Goal: Task Accomplishment & Management: Complete application form

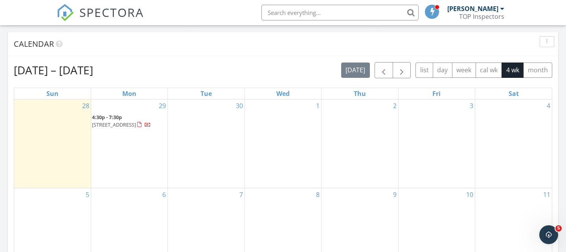
scroll to position [322, 0]
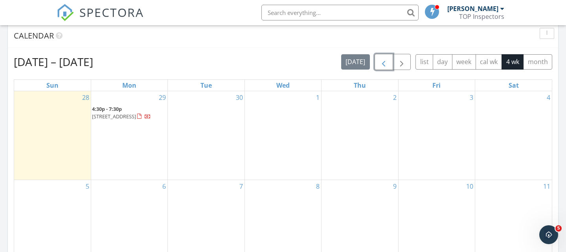
click at [385, 61] on span "button" at bounding box center [383, 61] width 9 height 9
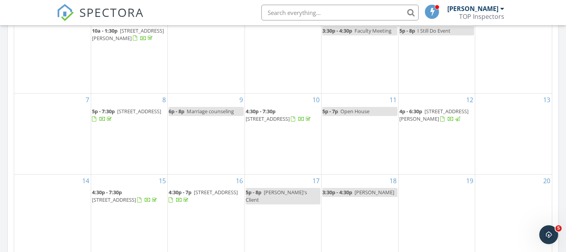
scroll to position [400, 0]
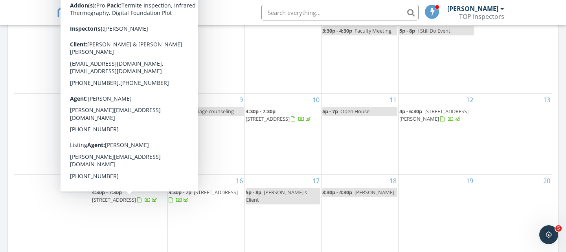
click at [130, 199] on span "2111 Emerald Edge, San Antonio 78245" at bounding box center [114, 199] width 44 height 7
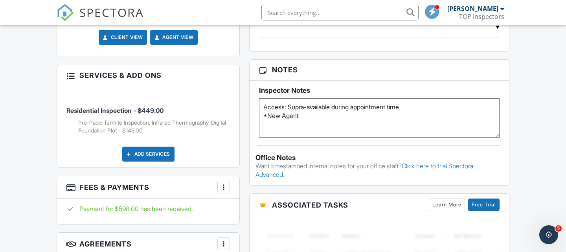
scroll to position [518, 0]
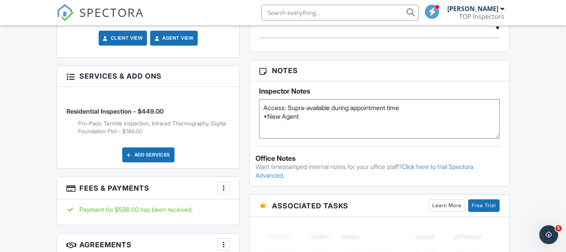
click at [221, 184] on div at bounding box center [224, 188] width 8 height 8
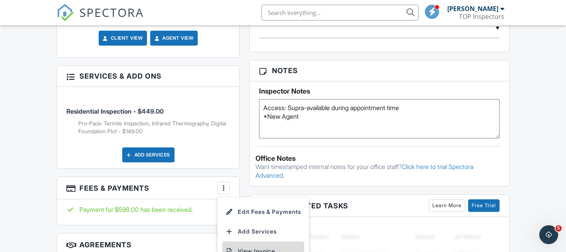
click at [248, 241] on li "View Invoice" at bounding box center [263, 251] width 82 height 20
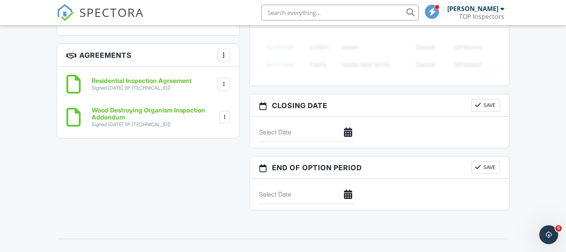
scroll to position [0, 0]
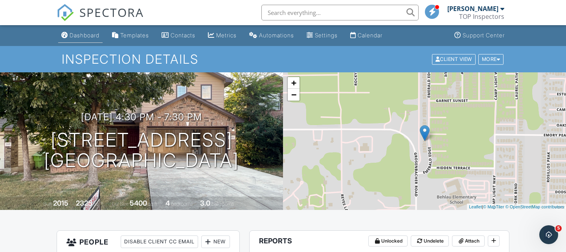
click at [83, 37] on div "Dashboard" at bounding box center [85, 35] width 30 height 7
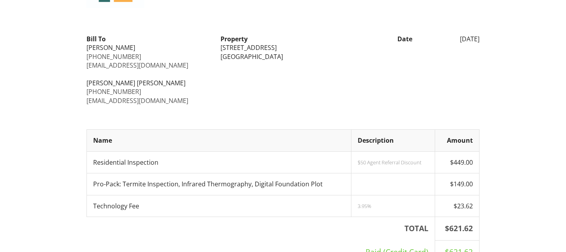
scroll to position [68, 0]
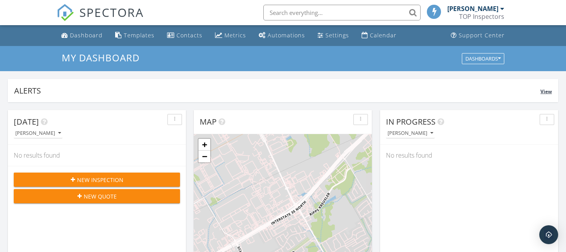
scroll to position [716, 566]
click at [125, 179] on div "New Inspection" at bounding box center [97, 180] width 154 height 8
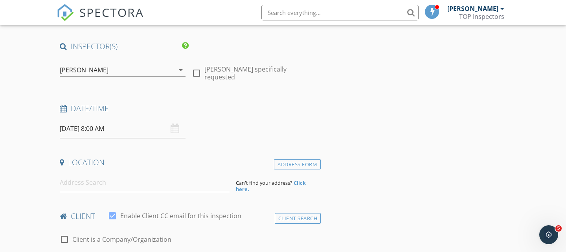
scroll to position [51, 0]
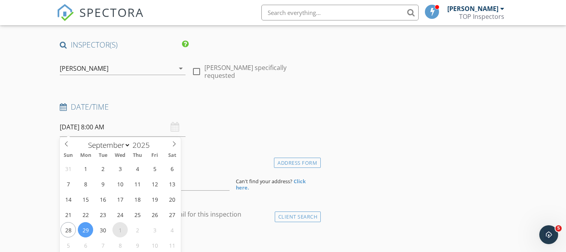
select select "9"
type input "[DATE] 8:00 AM"
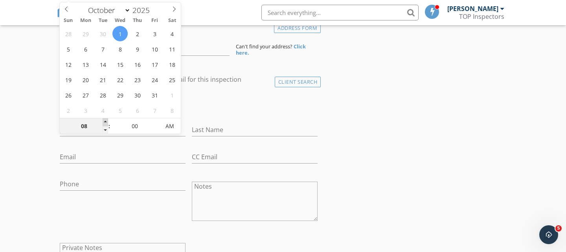
click at [104, 123] on span at bounding box center [106, 122] width 6 height 8
type input "09"
type input "[DATE] 9:00 AM"
click at [104, 123] on span at bounding box center [106, 122] width 6 height 8
type input "10"
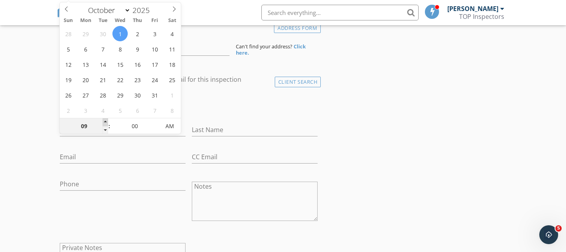
type input "10/01/2025 10:00 AM"
click at [104, 123] on span at bounding box center [106, 122] width 6 height 8
type input "11"
type input "10/01/2025 11:00 AM"
click at [104, 123] on span at bounding box center [106, 122] width 6 height 8
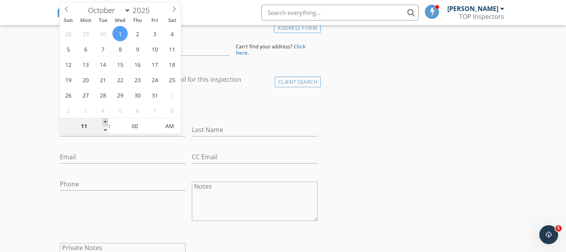
type input "12"
type input "10/01/2025 12:00 PM"
click at [104, 123] on span at bounding box center [106, 122] width 6 height 8
type input "01"
type input "10/01/2025 1:00 PM"
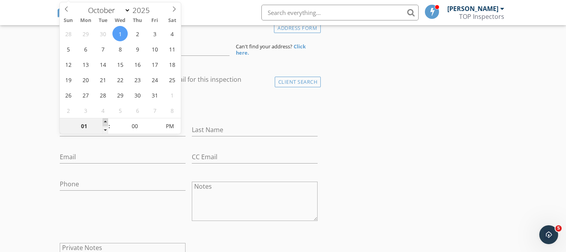
click at [104, 123] on span at bounding box center [106, 122] width 6 height 8
type input "02"
type input "10/01/2025 2:00 PM"
click at [104, 123] on span at bounding box center [106, 122] width 6 height 8
type input "03"
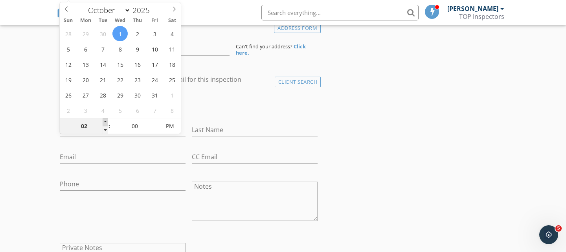
type input "10/01/2025 3:00 PM"
click at [104, 123] on span at bounding box center [106, 122] width 6 height 8
type input "04"
type input "10/01/2025 4:00 PM"
click at [104, 123] on span at bounding box center [106, 122] width 6 height 8
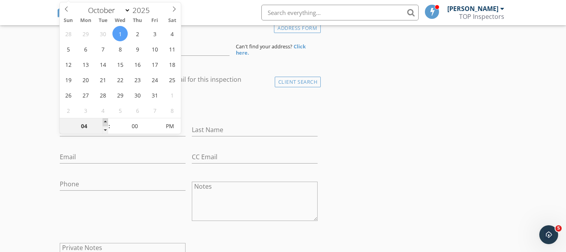
type input "05"
type input "10/01/2025 5:00 PM"
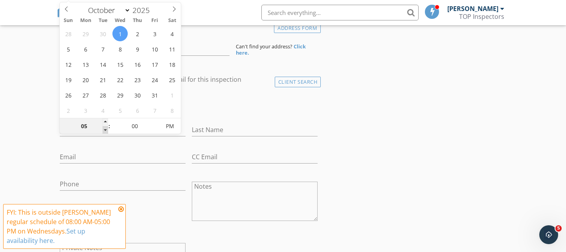
click at [105, 129] on span at bounding box center [106, 130] width 6 height 8
type input "04"
type input "10/01/2025 4:00 PM"
click at [155, 124] on span at bounding box center [156, 122] width 6 height 8
type input "05"
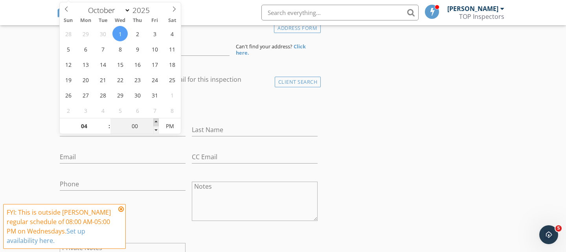
type input "10/01/2025 4:05 PM"
click at [155, 124] on span at bounding box center [156, 122] width 6 height 8
type input "10"
type input "10/01/2025 4:10 PM"
click at [155, 124] on span at bounding box center [156, 122] width 6 height 8
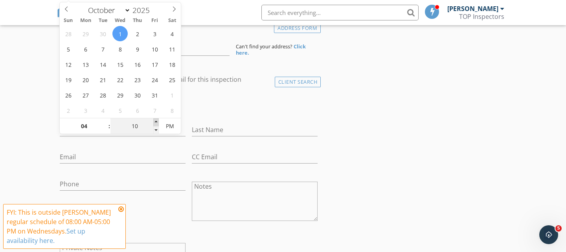
type input "15"
type input "10/01/2025 4:15 PM"
click at [155, 124] on span at bounding box center [156, 122] width 6 height 8
type input "20"
type input "10/01/2025 4:20 PM"
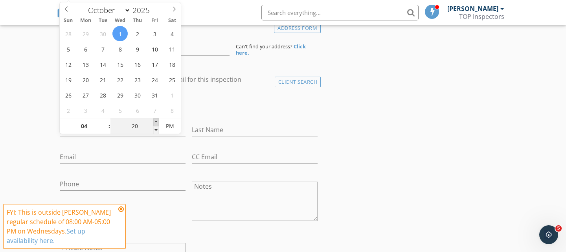
click at [155, 124] on span at bounding box center [156, 122] width 6 height 8
type input "25"
type input "10/01/2025 4:25 PM"
click at [155, 124] on span at bounding box center [156, 122] width 6 height 8
type input "30"
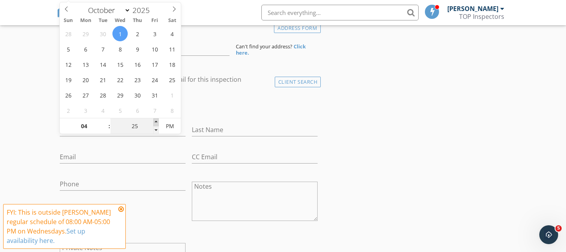
type input "[DATE] 4:30 PM"
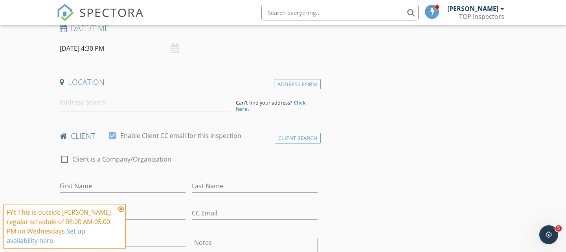
scroll to position [135, 0]
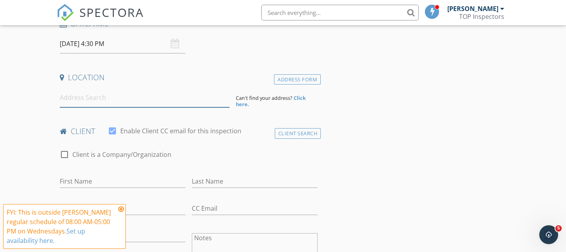
click at [114, 103] on input at bounding box center [145, 97] width 170 height 19
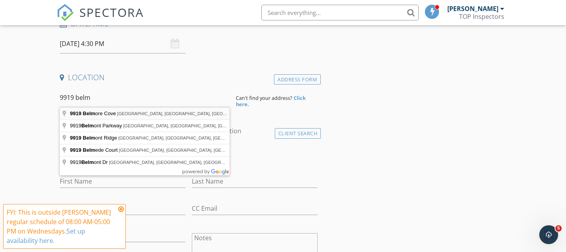
type input "9919 Belmore Cove, San Antonio, TX, USA"
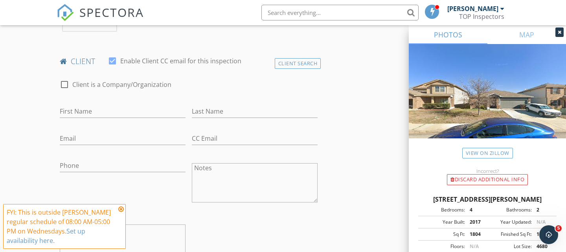
scroll to position [366, 0]
click at [292, 64] on div "Client Search" at bounding box center [298, 63] width 46 height 11
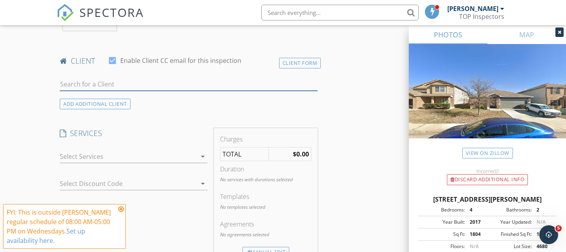
click at [208, 81] on input "text" at bounding box center [189, 84] width 258 height 13
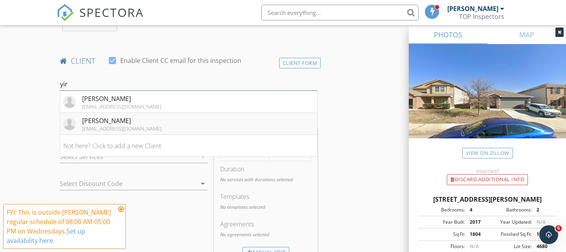
type input "yir"
click at [164, 121] on li "Yirovy Lopez Quintana yorovylopez@gmail.com" at bounding box center [188, 124] width 257 height 22
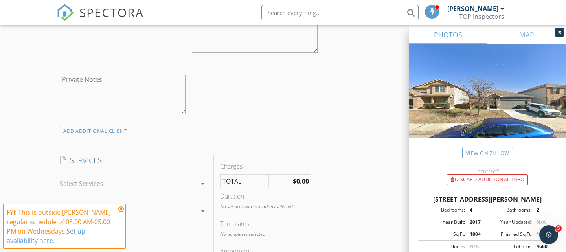
scroll to position [522, 0]
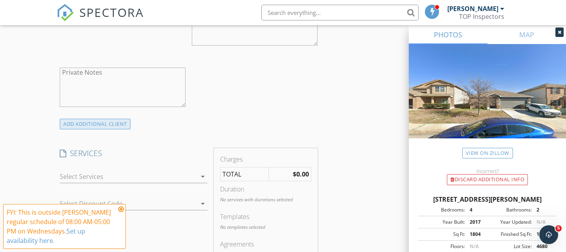
click at [101, 126] on div "ADD ADDITIONAL client" at bounding box center [95, 124] width 71 height 11
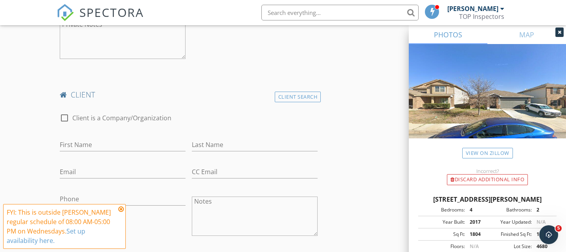
scroll to position [572, 0]
click at [288, 92] on div "Client Search" at bounding box center [298, 95] width 46 height 11
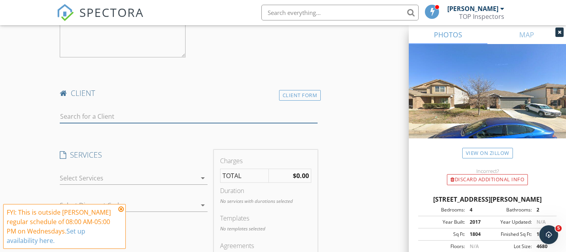
click at [127, 116] on input "text" at bounding box center [189, 116] width 258 height 13
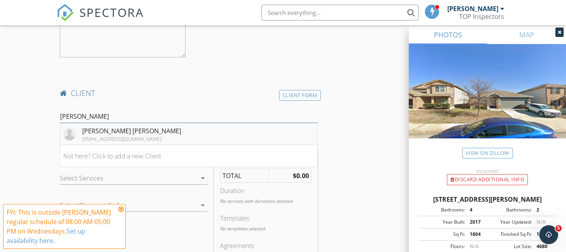
type input "mailan"
click at [117, 130] on div "Mailan Gonzalez Morfa" at bounding box center [131, 130] width 99 height 9
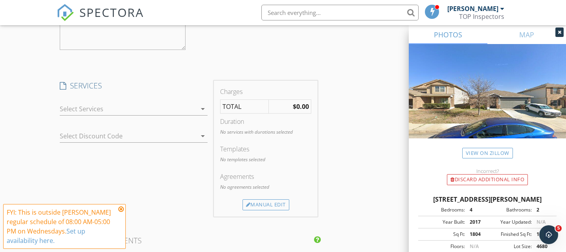
scroll to position [821, 0]
click at [173, 101] on div at bounding box center [128, 105] width 137 height 13
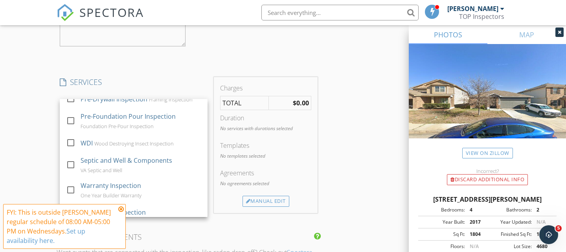
scroll to position [29, 0]
click at [122, 209] on icon at bounding box center [121, 209] width 6 height 6
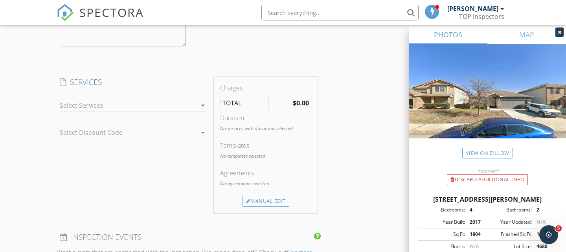
click at [150, 102] on div at bounding box center [128, 105] width 137 height 13
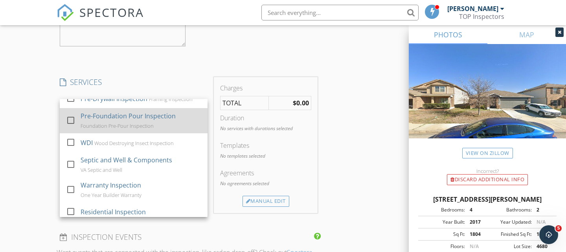
scroll to position [33, 0]
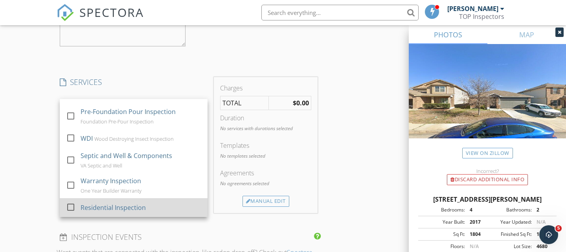
click at [115, 206] on div "Residential Inspection" at bounding box center [113, 207] width 65 height 9
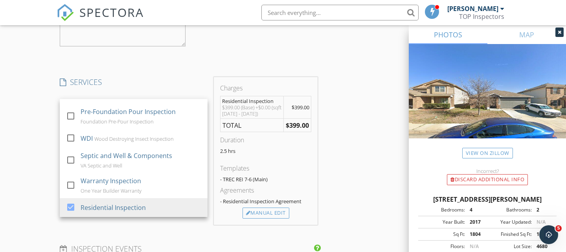
click at [31, 169] on div "New Inspection Click here to use the New Order Form INSPECTOR(S) check_box Luis…" at bounding box center [283, 21] width 566 height 1592
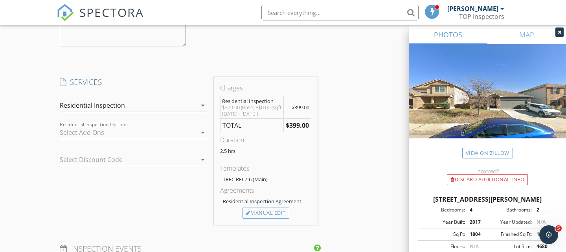
click at [108, 130] on div at bounding box center [128, 132] width 137 height 13
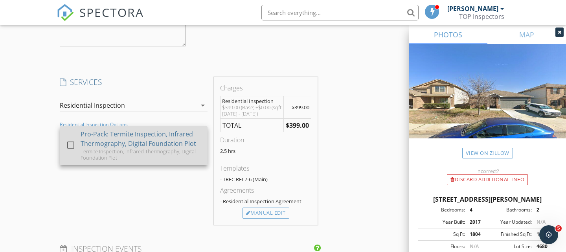
click at [72, 144] on div at bounding box center [70, 144] width 13 height 13
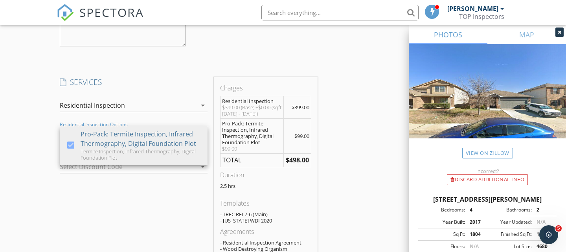
click at [21, 151] on div "New Inspection Click here to use the New Order Form INSPECTOR(S) check_box Luis…" at bounding box center [283, 48] width 566 height 1646
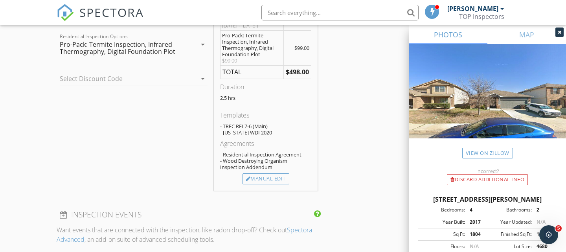
scroll to position [910, 0]
click at [274, 178] on div "Manual Edit" at bounding box center [265, 178] width 47 height 11
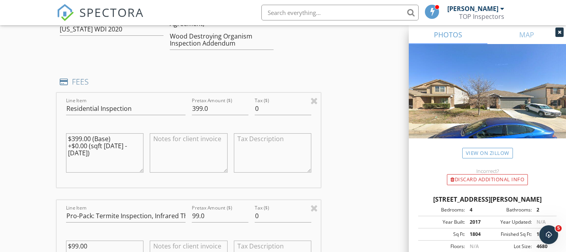
click at [191, 152] on textarea at bounding box center [188, 152] width 77 height 39
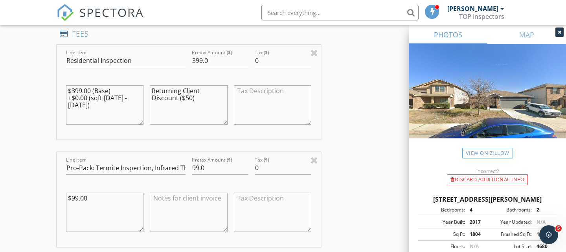
scroll to position [965, 0]
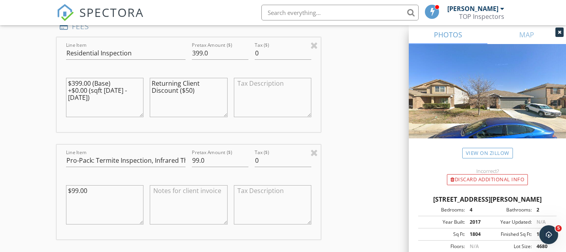
type textarea "Returning Client Discount ($50)"
click at [196, 159] on input "99.0" at bounding box center [220, 160] width 57 height 13
type input "149.0"
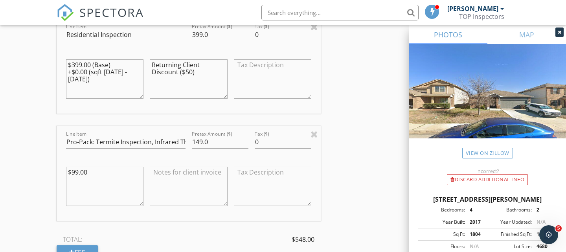
scroll to position [984, 0]
click at [192, 192] on textarea at bounding box center [188, 185] width 77 height 39
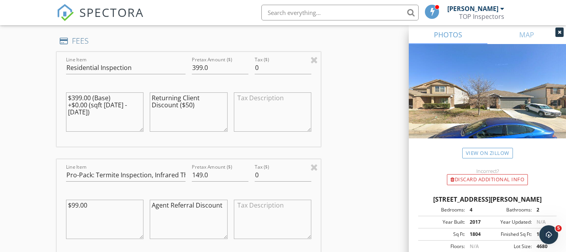
scroll to position [948, 0]
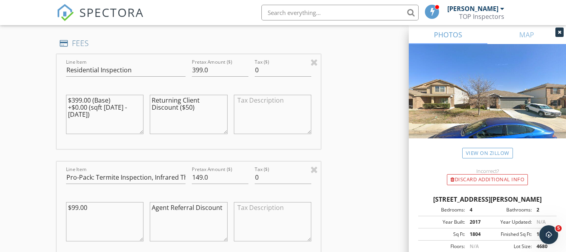
type textarea "Agent Referral Discount"
drag, startPoint x: 210, startPoint y: 107, endPoint x: 156, endPoint y: 103, distance: 54.4
click at [156, 103] on textarea "Returning Client Discount ($50)" at bounding box center [188, 114] width 77 height 39
type textarea "R"
type textarea "Returning Client Discount"
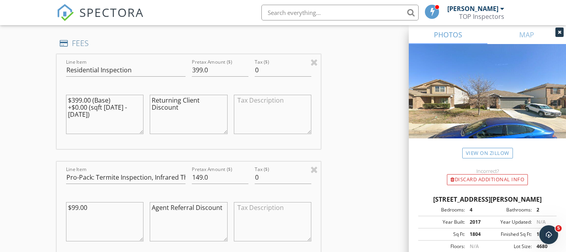
click at [354, 122] on div "INSPECTOR(S) check_box Luis Chávez PRIMARY Luis Chávez arrow_drop_down check_bo…" at bounding box center [283, 11] width 453 height 1736
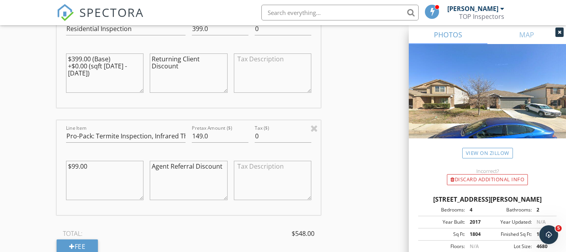
scroll to position [965, 0]
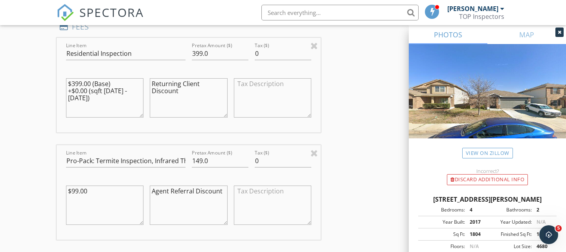
click at [219, 193] on textarea "Agent Referral Discount" at bounding box center [188, 204] width 77 height 39
type textarea "A"
click at [76, 189] on textarea "$99.00" at bounding box center [104, 204] width 77 height 39
type textarea "$149.00"
click at [78, 82] on textarea "$399.00 (Base) +$0.00 (sqft 1501 - 2000)" at bounding box center [104, 97] width 77 height 39
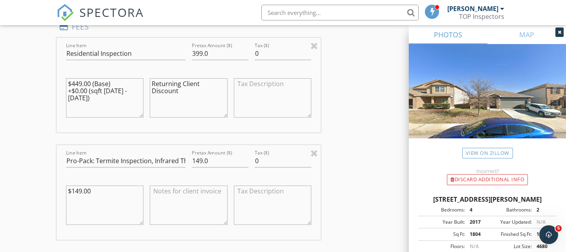
type textarea "$449.00 (Base) +$0.00 (sqft 1501 - 2000)"
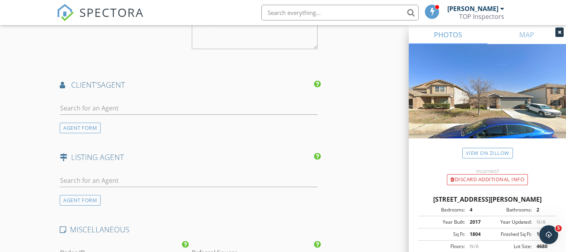
scroll to position [1354, 0]
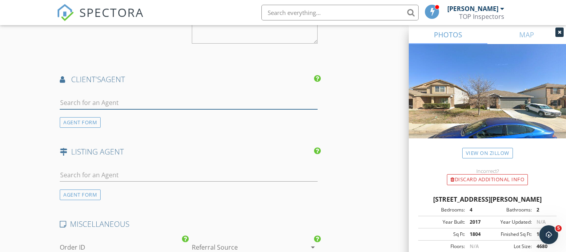
click at [125, 101] on input "text" at bounding box center [189, 102] width 258 height 13
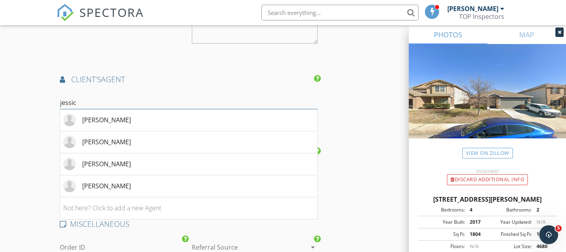
type input "jessica"
click at [113, 161] on div "[PERSON_NAME]" at bounding box center [106, 163] width 49 height 9
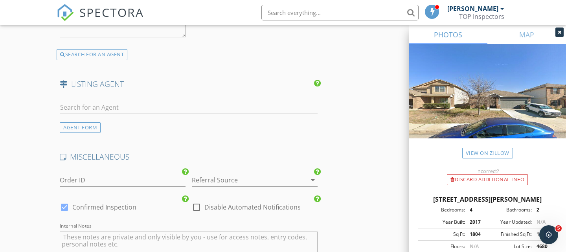
scroll to position [1603, 0]
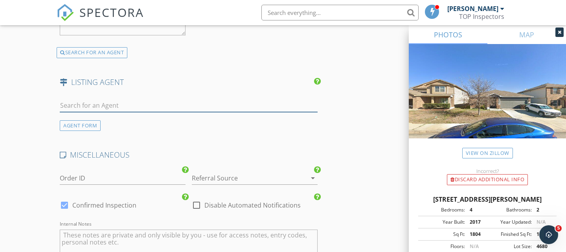
click at [182, 100] on input "text" at bounding box center [189, 105] width 258 height 13
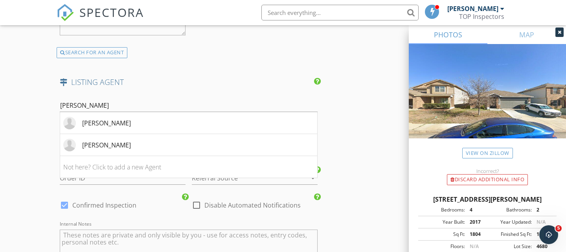
click at [88, 106] on input "Cynthia" at bounding box center [189, 105] width 258 height 13
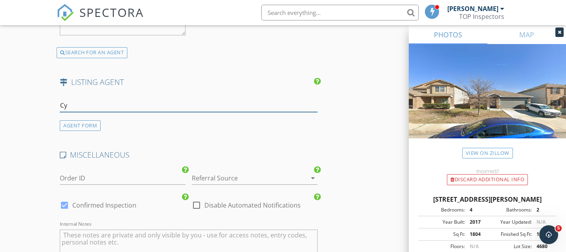
type input "C"
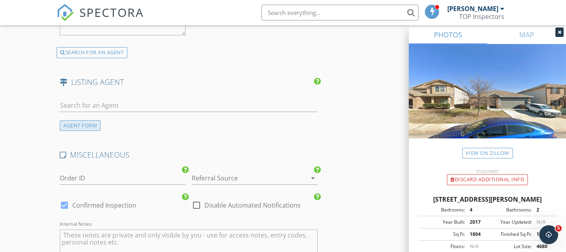
click at [79, 125] on div "AGENT FORM" at bounding box center [80, 125] width 41 height 11
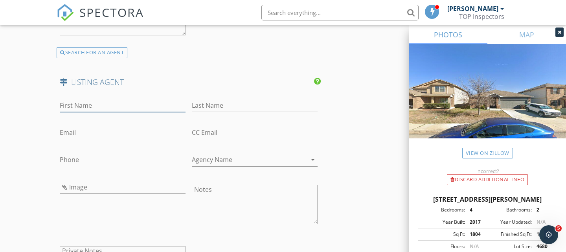
click at [104, 107] on input "First Name" at bounding box center [123, 105] width 126 height 13
type input "Cynthia"
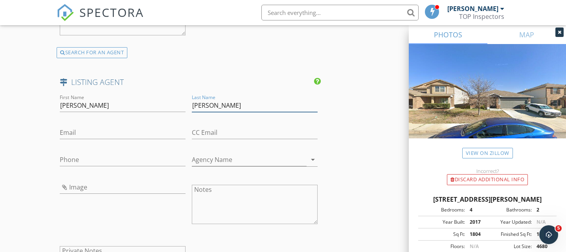
type input "Irving"
click at [88, 133] on input "Email" at bounding box center [123, 132] width 126 height 13
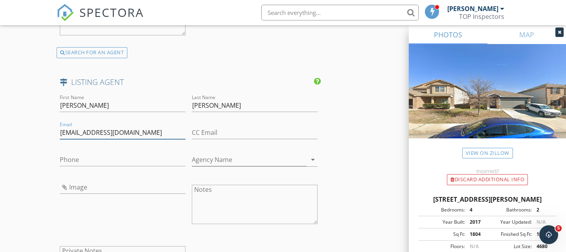
type input "[EMAIL_ADDRESS][DOMAIN_NAME]"
click at [137, 157] on input "Phone" at bounding box center [123, 159] width 126 height 13
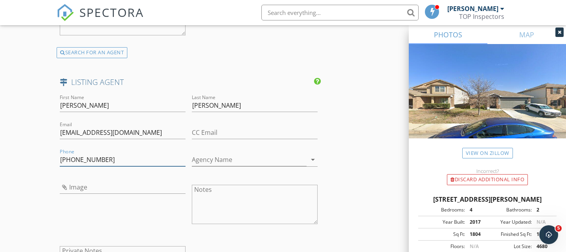
type input "[PHONE_NUMBER]"
click at [273, 158] on input "Agency Name" at bounding box center [249, 159] width 115 height 13
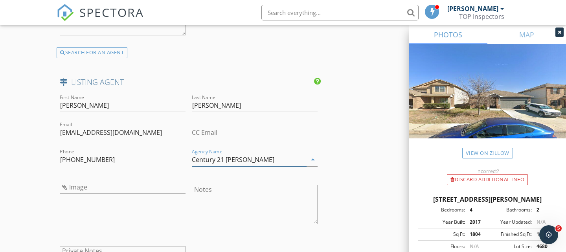
type input "Century 21 Scott Myers"
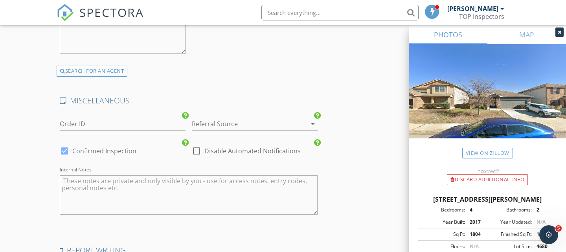
scroll to position [1845, 0]
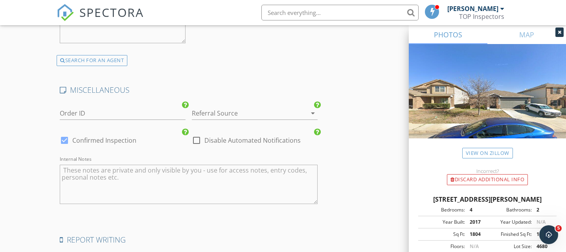
click at [276, 108] on div at bounding box center [244, 113] width 104 height 13
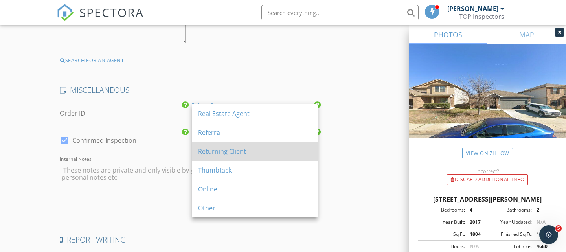
click at [246, 149] on div "Returning Client" at bounding box center [254, 151] width 113 height 9
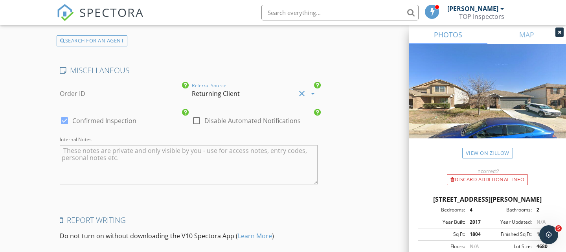
scroll to position [1871, 0]
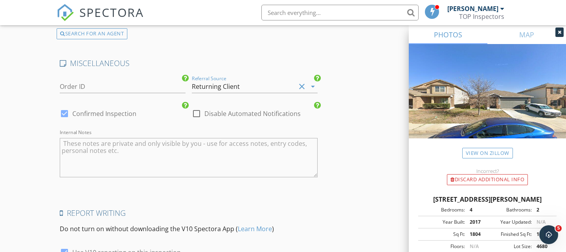
click at [196, 108] on div at bounding box center [196, 113] width 13 height 13
checkbox input "true"
click at [67, 108] on div at bounding box center [64, 113] width 13 height 13
checkbox input "false"
click at [112, 149] on textarea "Internal Notes" at bounding box center [189, 157] width 258 height 39
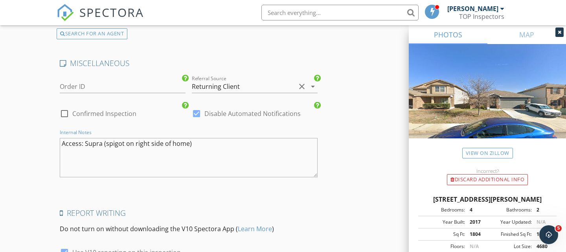
click at [190, 160] on textarea "Access: Supra (spigot on right side of home)" at bounding box center [189, 157] width 258 height 39
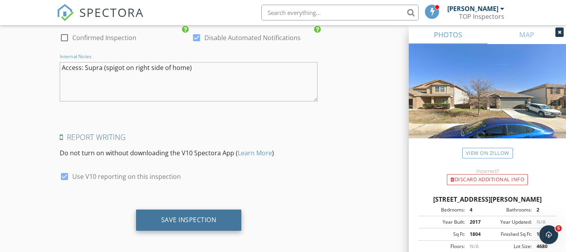
type textarea "Access: Supra (spigot on right side of home)"
click at [199, 216] on div "Save Inspection" at bounding box center [188, 220] width 55 height 8
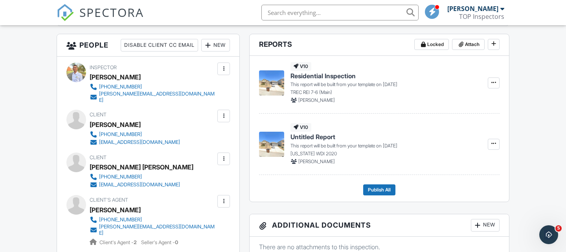
scroll to position [270, 0]
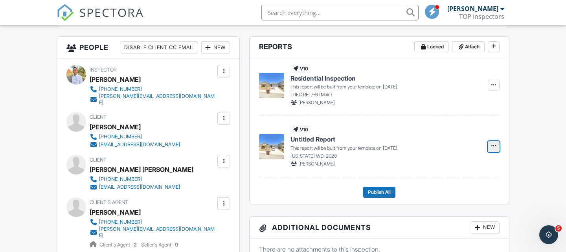
click at [493, 149] on icon at bounding box center [493, 146] width 5 height 6
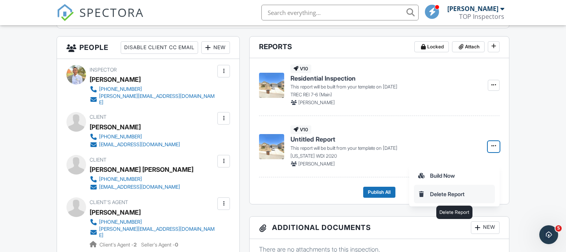
click at [445, 191] on input "Delete Report" at bounding box center [454, 194] width 80 height 18
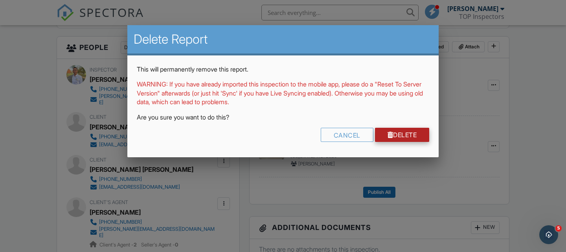
click at [401, 134] on link "Delete" at bounding box center [402, 135] width 55 height 14
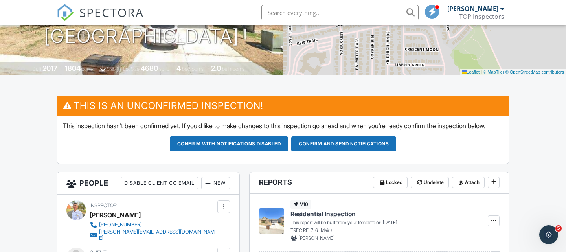
scroll to position [140, 0]
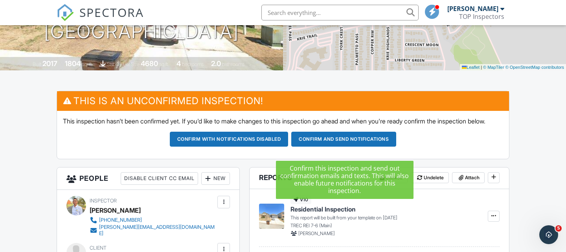
click at [334, 147] on button "Confirm and send notifications" at bounding box center [343, 139] width 105 height 15
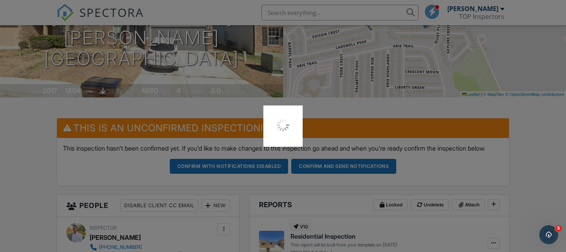
scroll to position [112, 0]
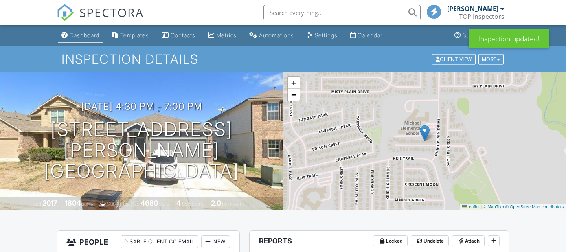
click at [81, 36] on div "Dashboard" at bounding box center [85, 35] width 30 height 7
